Goal: Task Accomplishment & Management: Use online tool/utility

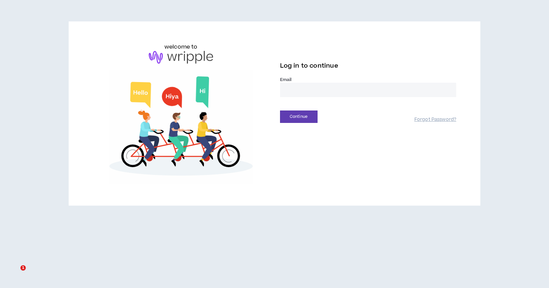
click at [299, 84] on input "email" at bounding box center [368, 90] width 177 height 14
type input "**********"
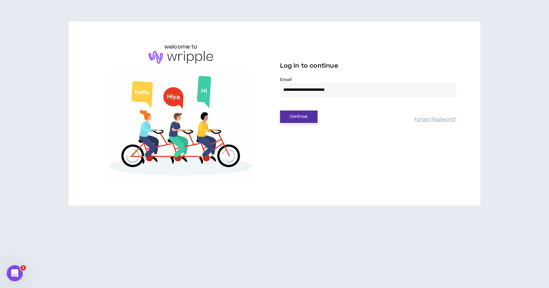
click at [299, 116] on button "Continue" at bounding box center [299, 117] width 38 height 12
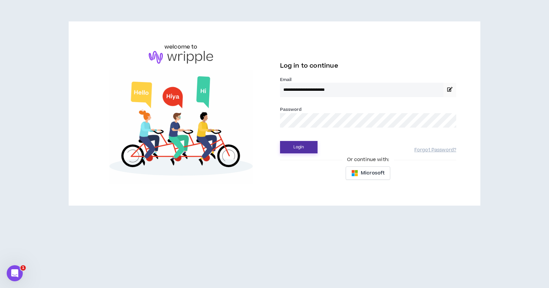
click at [293, 150] on button "Login" at bounding box center [299, 147] width 38 height 12
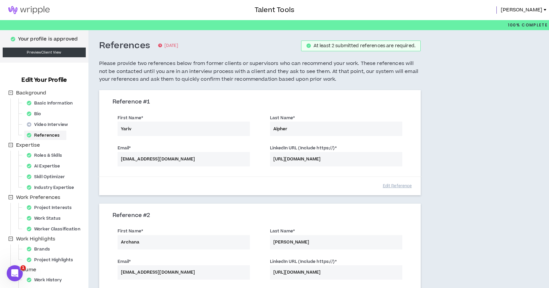
click at [27, 9] on img at bounding box center [29, 10] width 58 height 8
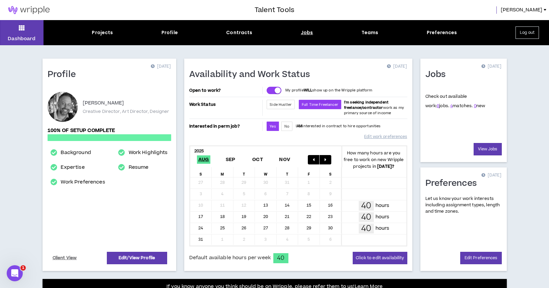
click at [305, 32] on div "Jobs" at bounding box center [307, 32] width 12 height 7
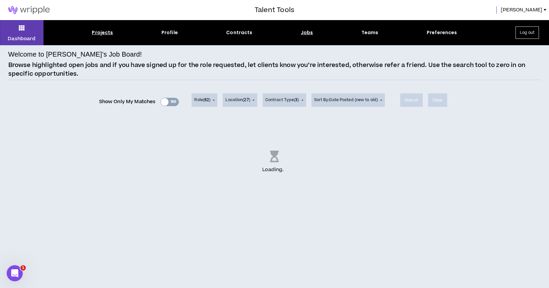
click at [103, 33] on div "Projects" at bounding box center [102, 32] width 21 height 7
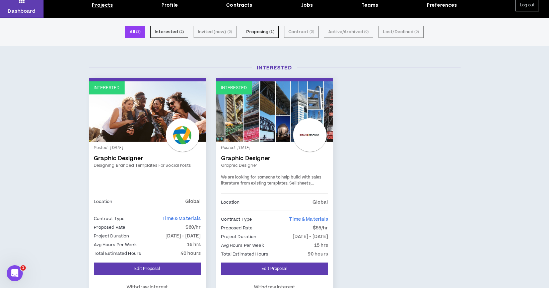
click at [248, 112] on link "Interested" at bounding box center [274, 111] width 117 height 60
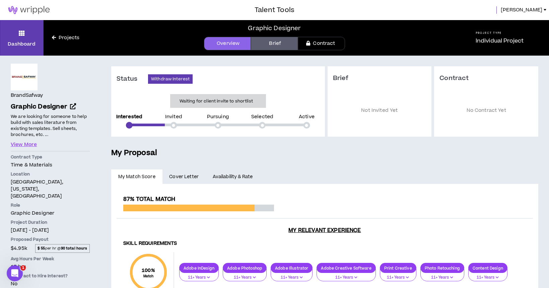
click at [282, 42] on link "Brief" at bounding box center [274, 43] width 47 height 13
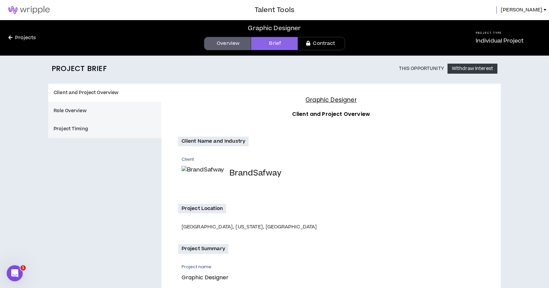
click at [23, 38] on link "Projects" at bounding box center [22, 37] width 44 height 7
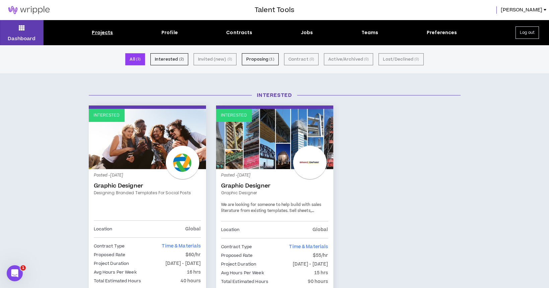
click at [278, 130] on link "Interested" at bounding box center [274, 139] width 117 height 60
